Goal: Transaction & Acquisition: Obtain resource

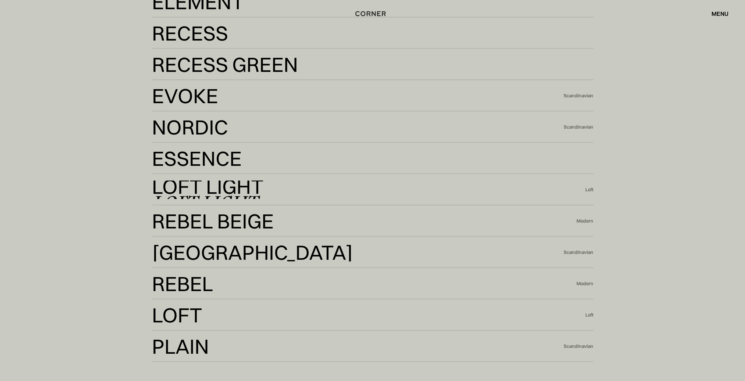
scroll to position [1944, 0]
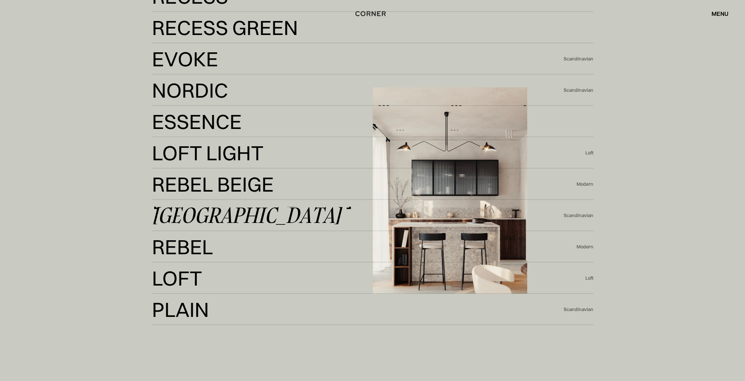
click at [184, 208] on div "[GEOGRAPHIC_DATA]" at bounding box center [246, 215] width 189 height 18
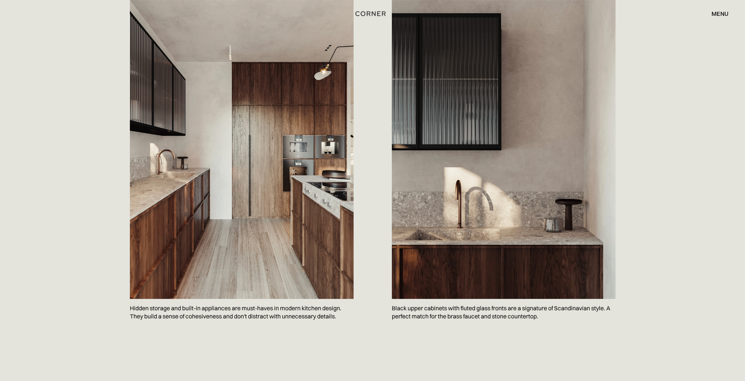
scroll to position [405, 0]
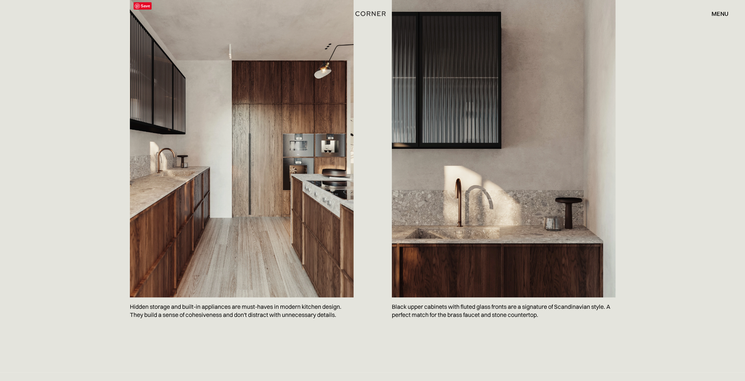
click at [147, 47] on img at bounding box center [242, 148] width 224 height 298
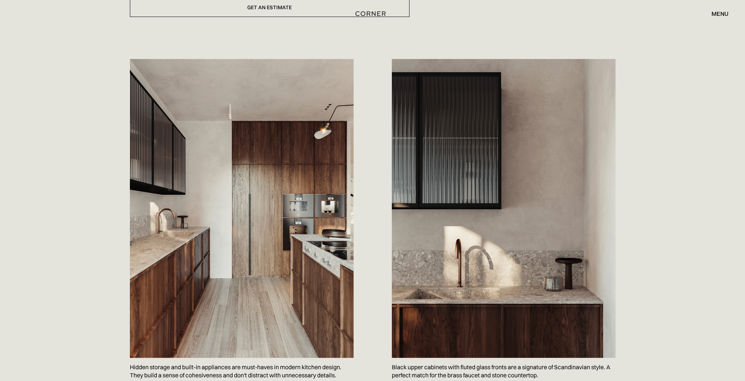
scroll to position [331, 0]
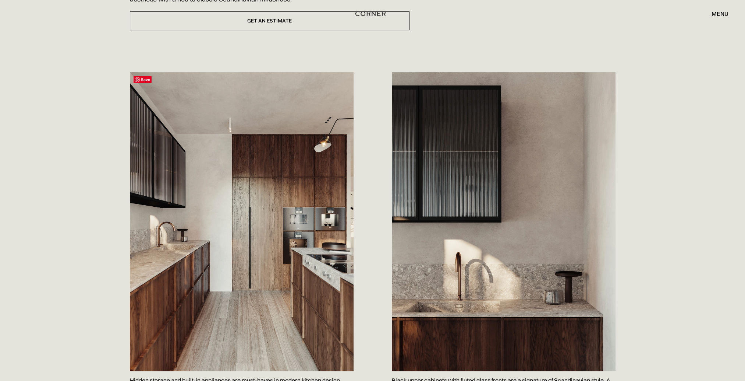
click at [141, 77] on span "Save" at bounding box center [143, 79] width 18 height 7
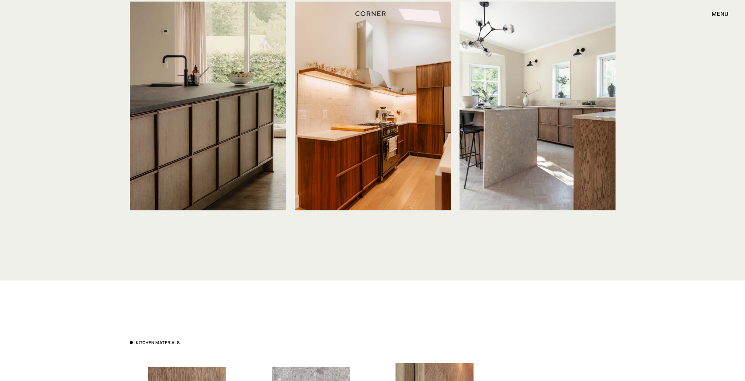
scroll to position [1804, 0]
